Goal: Find specific page/section: Find specific page/section

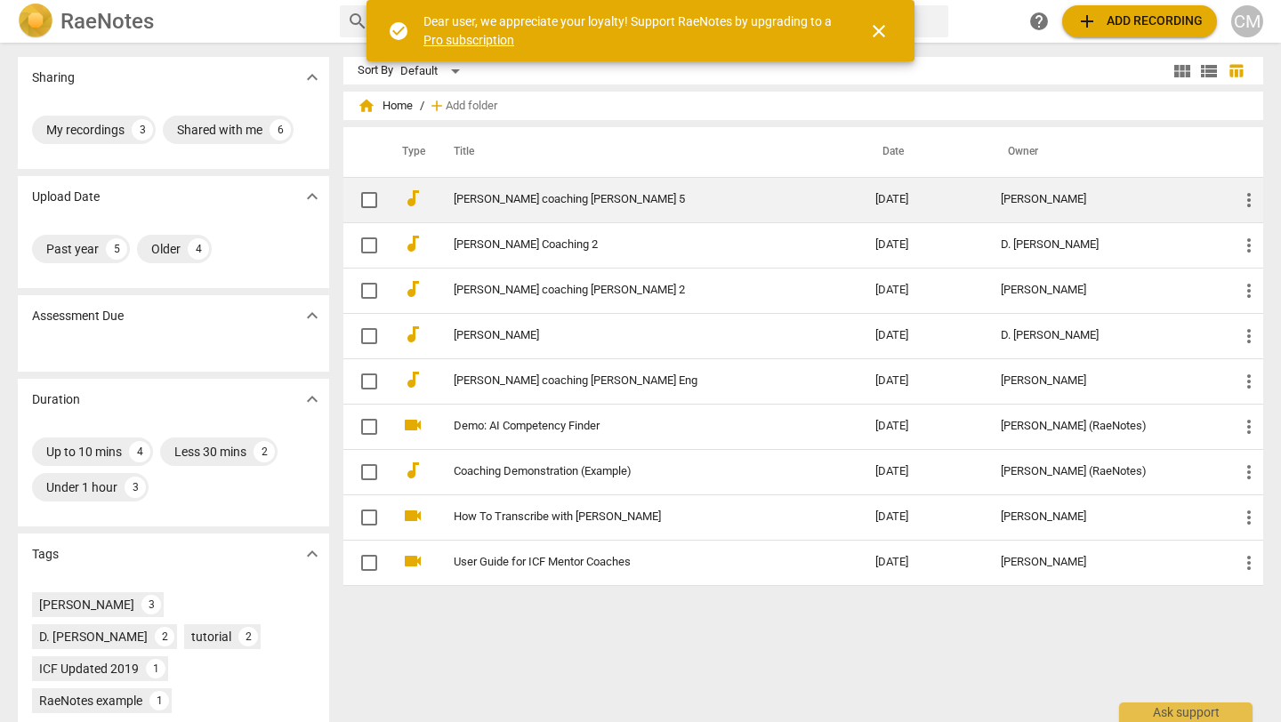
click at [539, 193] on link "[PERSON_NAME] coaching [PERSON_NAME] 5" at bounding box center [633, 199] width 358 height 13
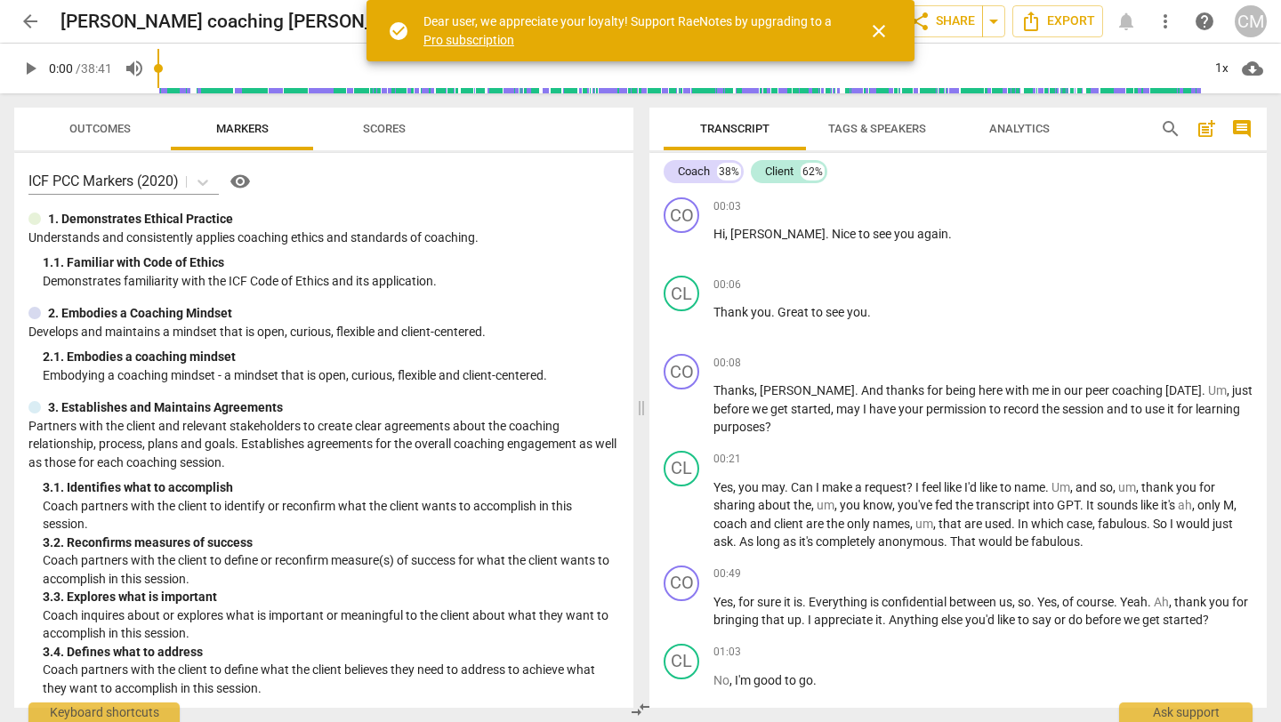
click at [688, 30] on span "close" at bounding box center [878, 30] width 21 height 21
